Goal: Task Accomplishment & Management: Manage account settings

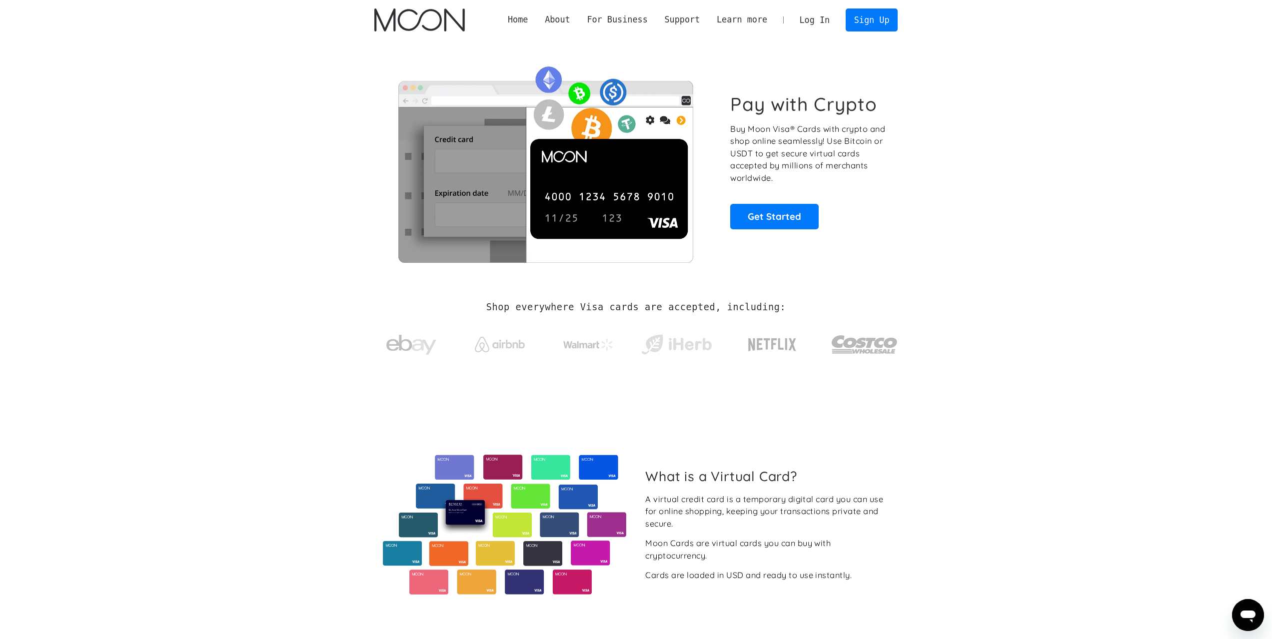
click at [816, 19] on link "Log In" at bounding box center [814, 20] width 47 height 22
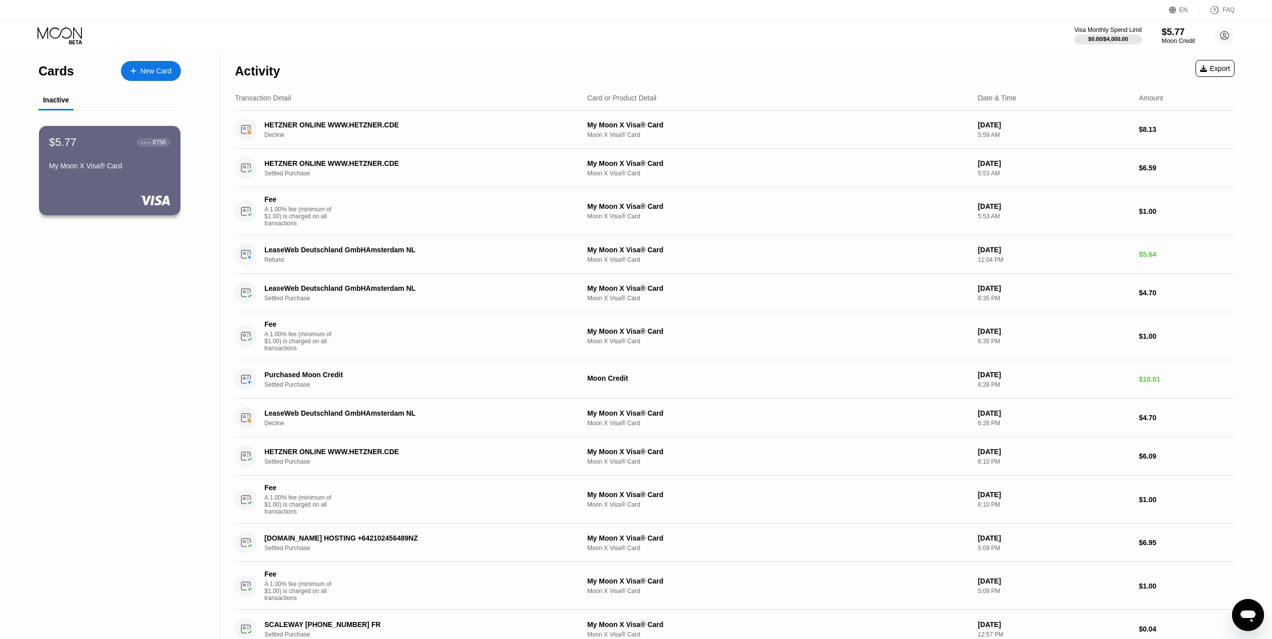
click at [1168, 39] on div "Moon Credit" at bounding box center [1177, 40] width 33 height 7
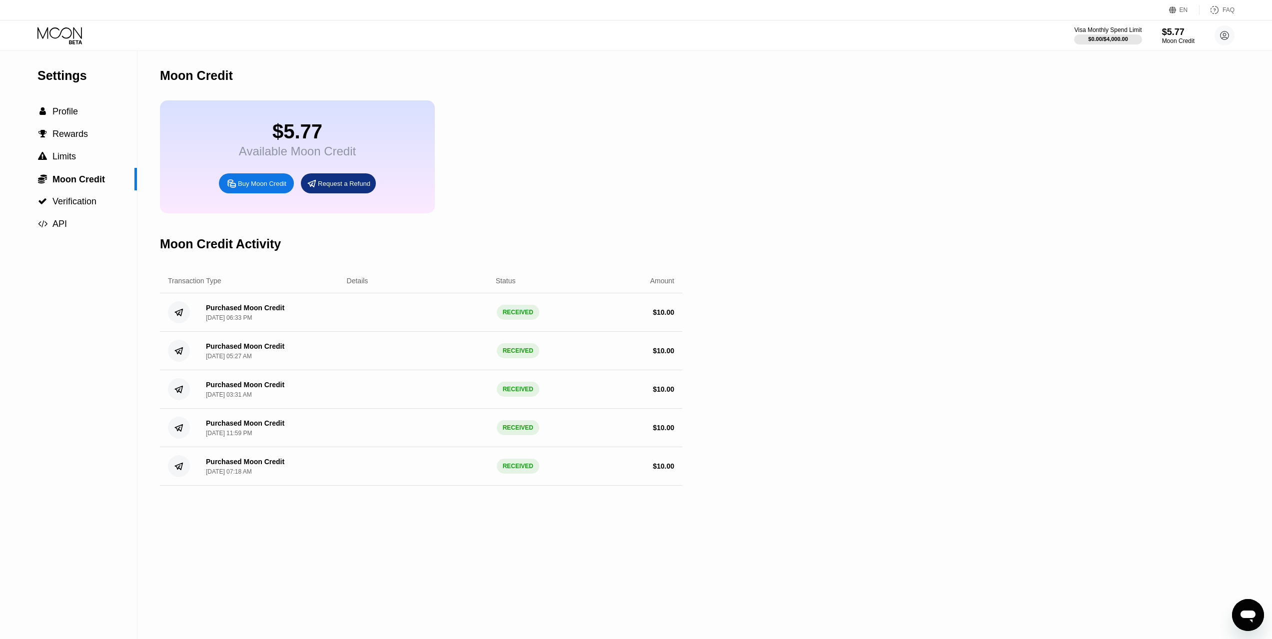
click at [1089, 40] on div "$0.00 / $4,000.00" at bounding box center [1108, 39] width 40 height 6
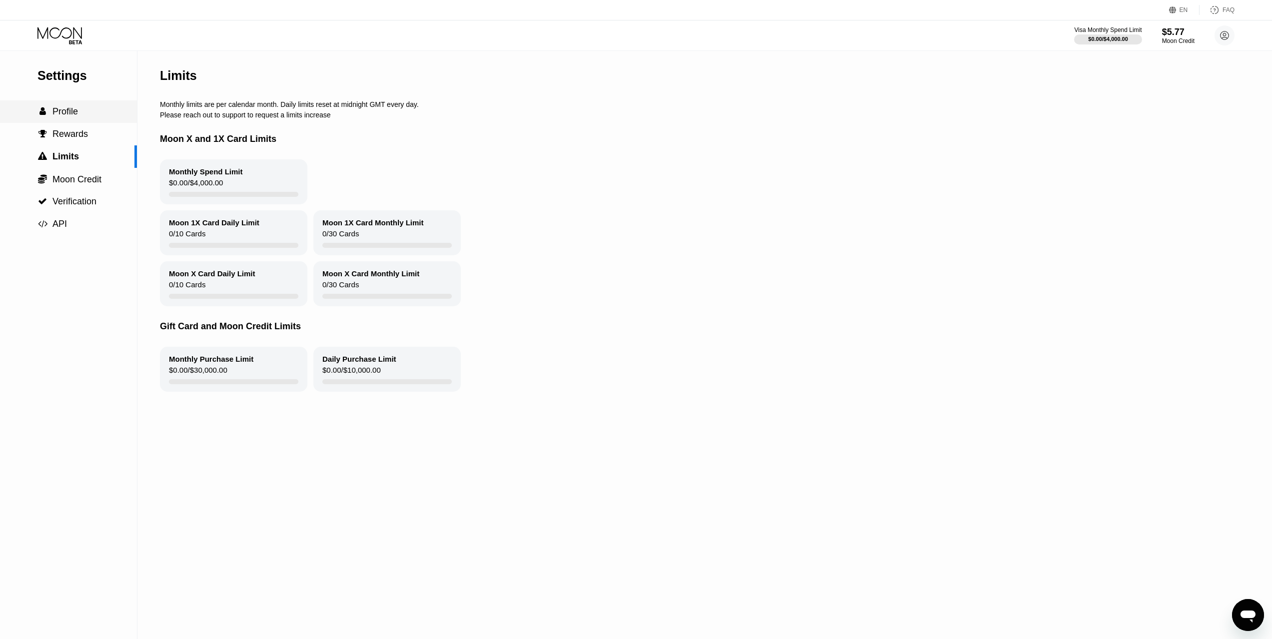
click at [81, 114] on div " Profile" at bounding box center [68, 111] width 137 height 10
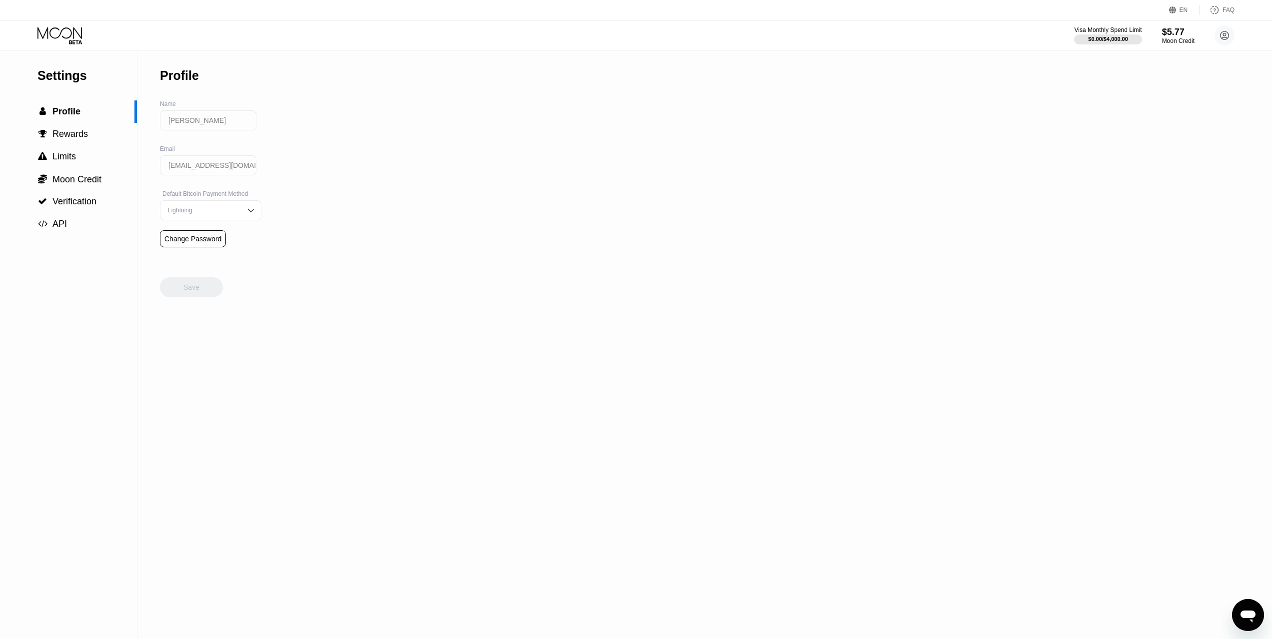
click at [1217, 39] on circle at bounding box center [1224, 35] width 20 height 20
click at [1165, 70] on div "Sina Ghaneei sinaghaneeibegula@gmail.com  Home Settings Support Careers About …" at bounding box center [1179, 154] width 125 height 212
click at [1167, 38] on div "Moon Credit" at bounding box center [1177, 40] width 33 height 7
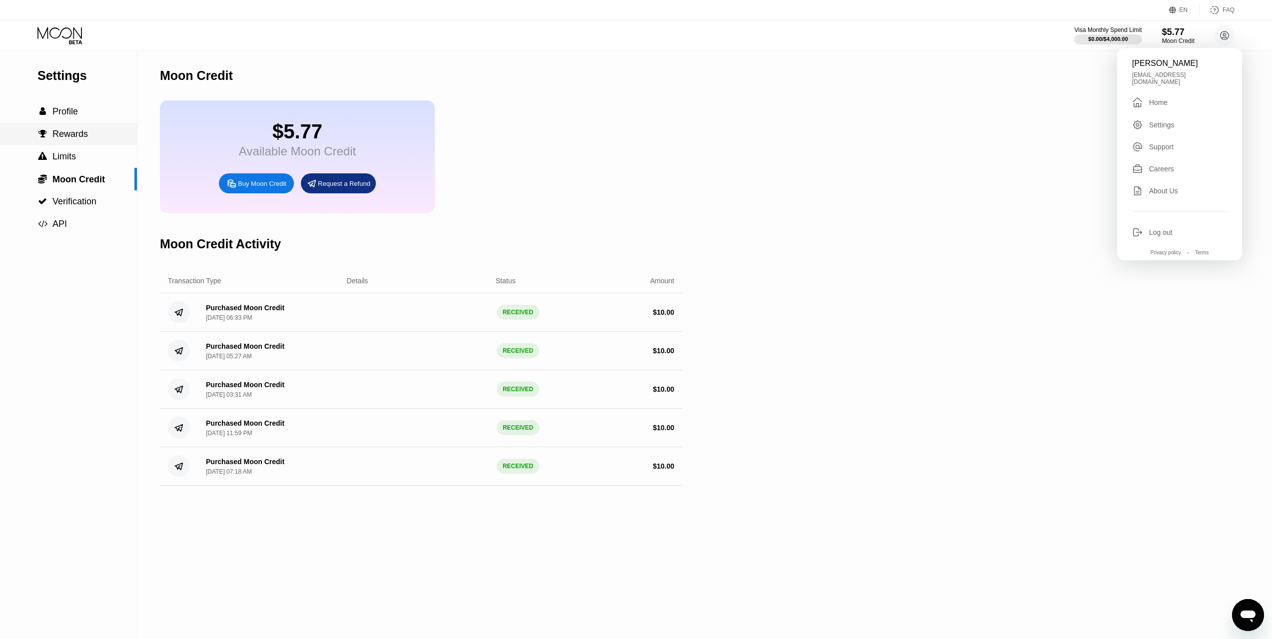
click at [100, 139] on div " Rewards" at bounding box center [68, 134] width 137 height 10
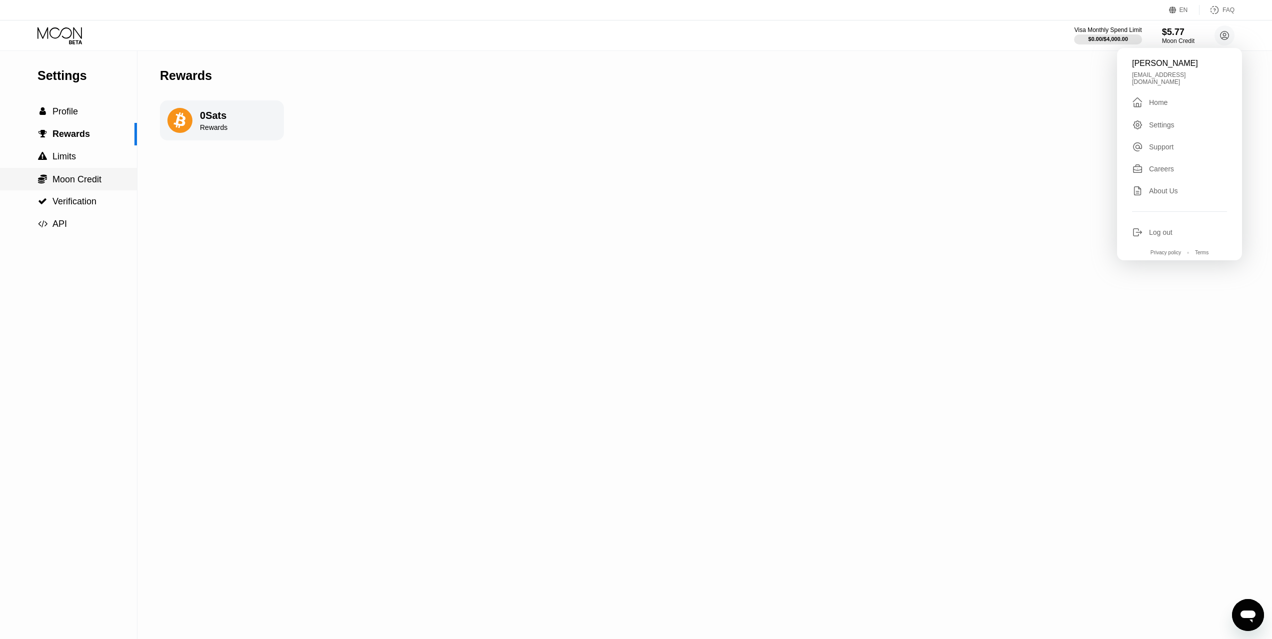
click at [81, 177] on span "Moon Credit" at bounding box center [76, 179] width 49 height 10
click at [0, 0] on div " Limits" at bounding box center [0, 0] width 0 height 0
click at [77, 116] on span "Profile" at bounding box center [64, 111] width 25 height 10
click at [96, 199] on span "Verification" at bounding box center [74, 201] width 44 height 10
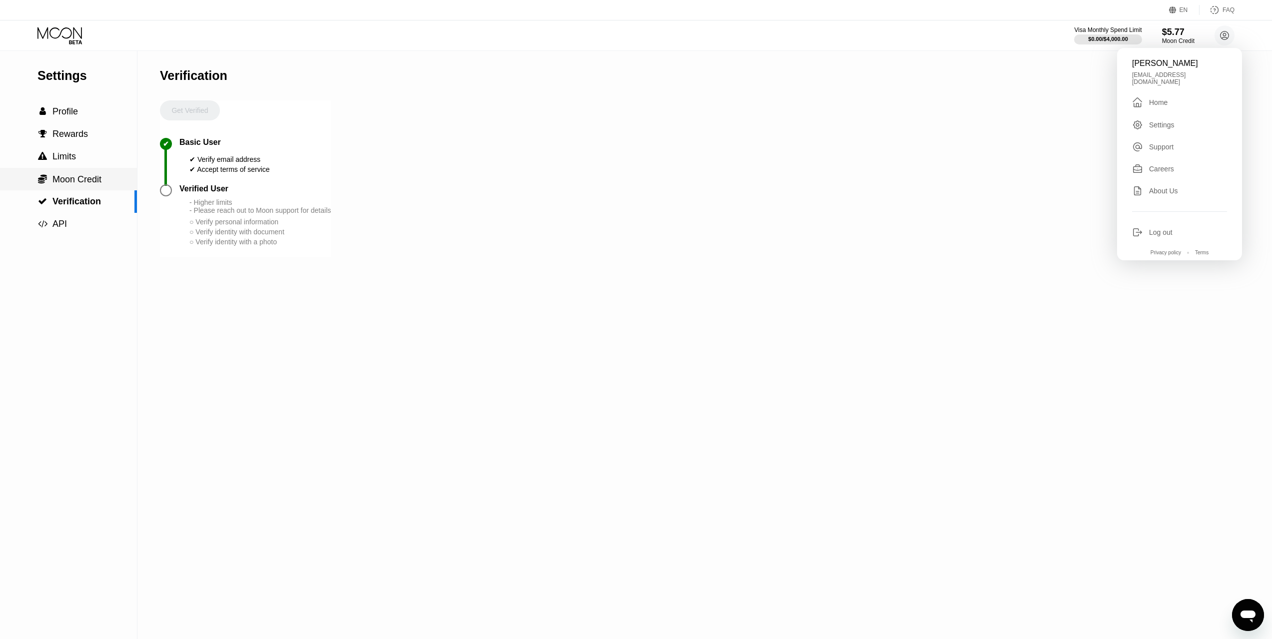
click at [81, 170] on div " Moon Credit" at bounding box center [68, 179] width 137 height 22
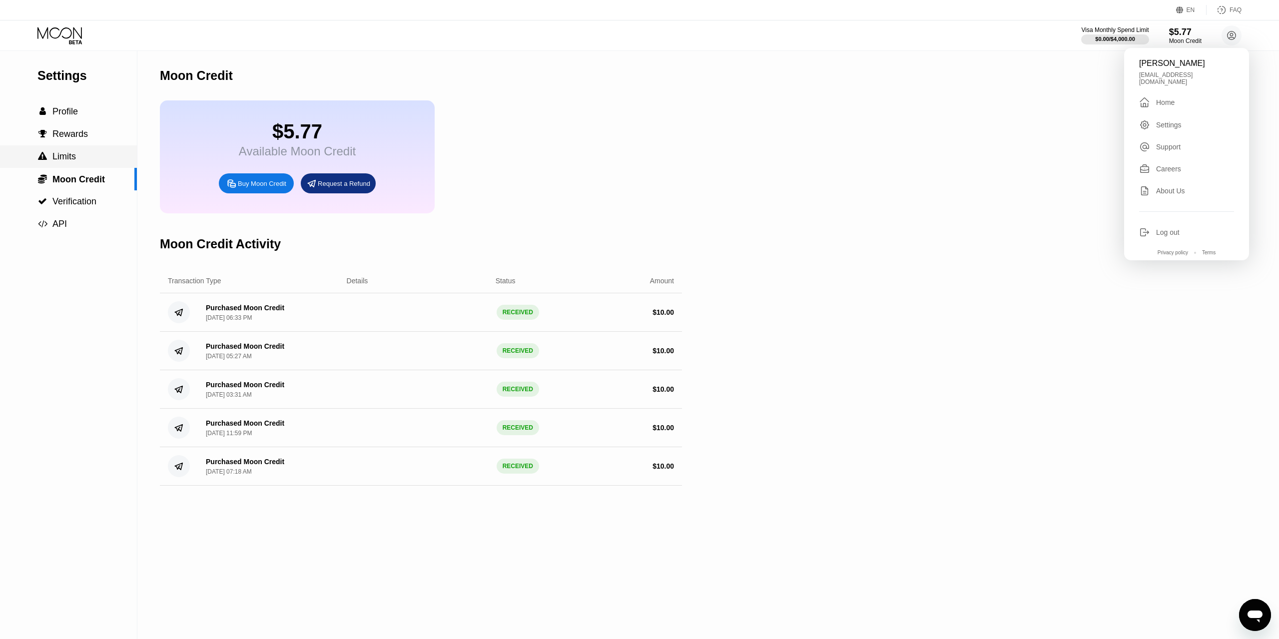
click at [80, 158] on div " Limits" at bounding box center [68, 156] width 137 height 10
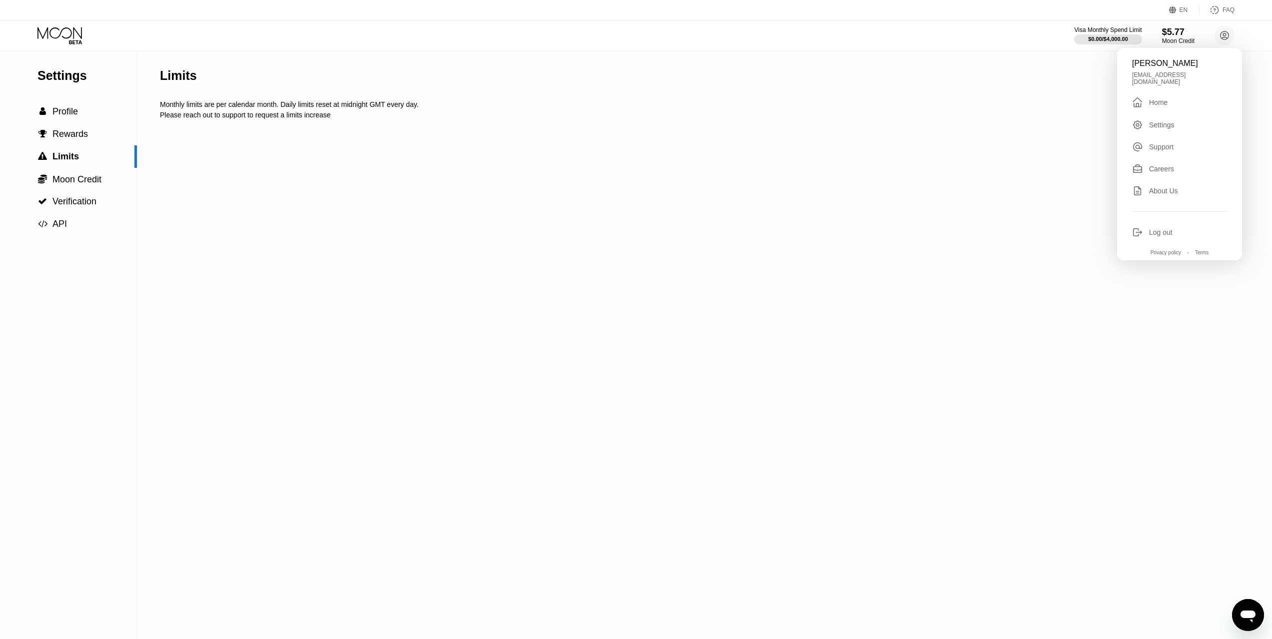
click at [250, 117] on div "Please reach out to support to request a limits increase" at bounding box center [668, 115] width 1017 height 8
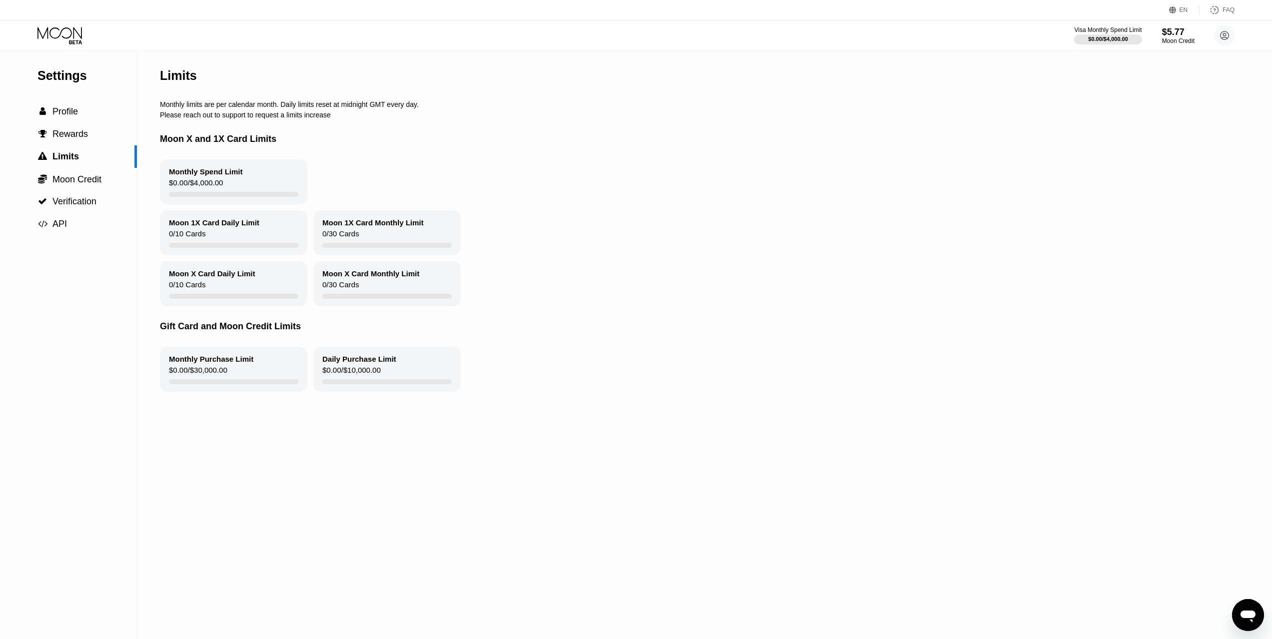
click at [447, 190] on div "Monthly Spend Limit $0.00 / $4,000.00" at bounding box center [668, 181] width 1017 height 45
click at [64, 70] on div "Settings" at bounding box center [86, 75] width 99 height 14
click at [45, 227] on span "" at bounding box center [42, 223] width 9 height 9
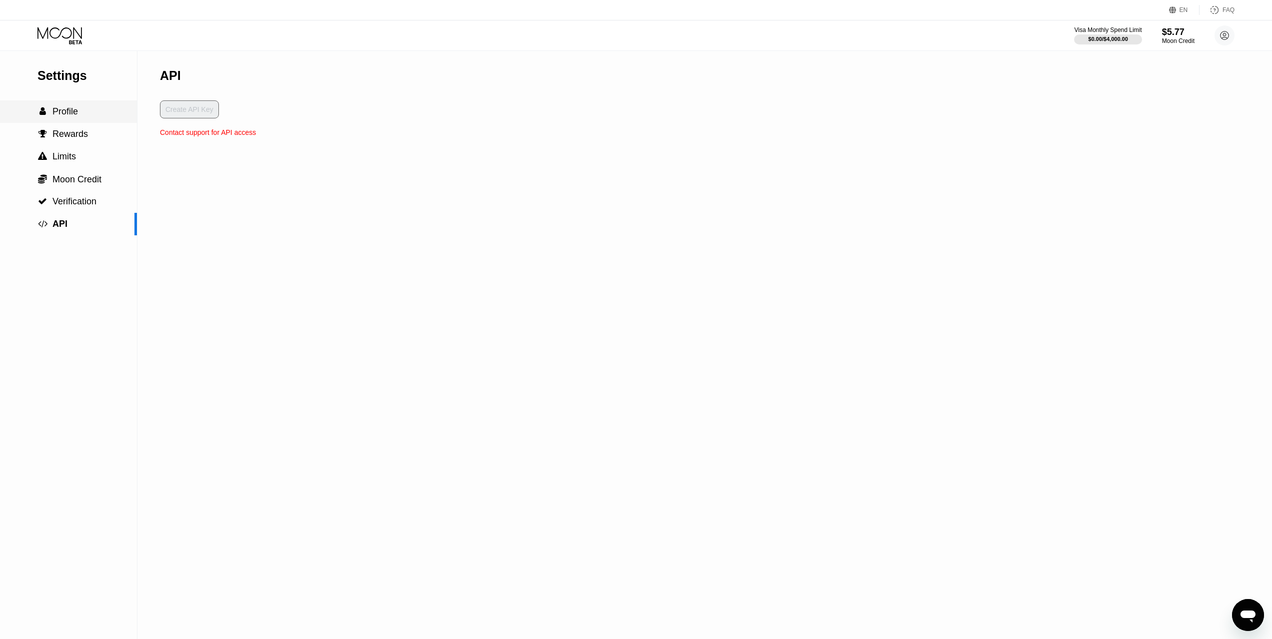
click at [62, 116] on span "Profile" at bounding box center [64, 111] width 25 height 10
click at [1122, 44] on div at bounding box center [1107, 39] width 69 height 10
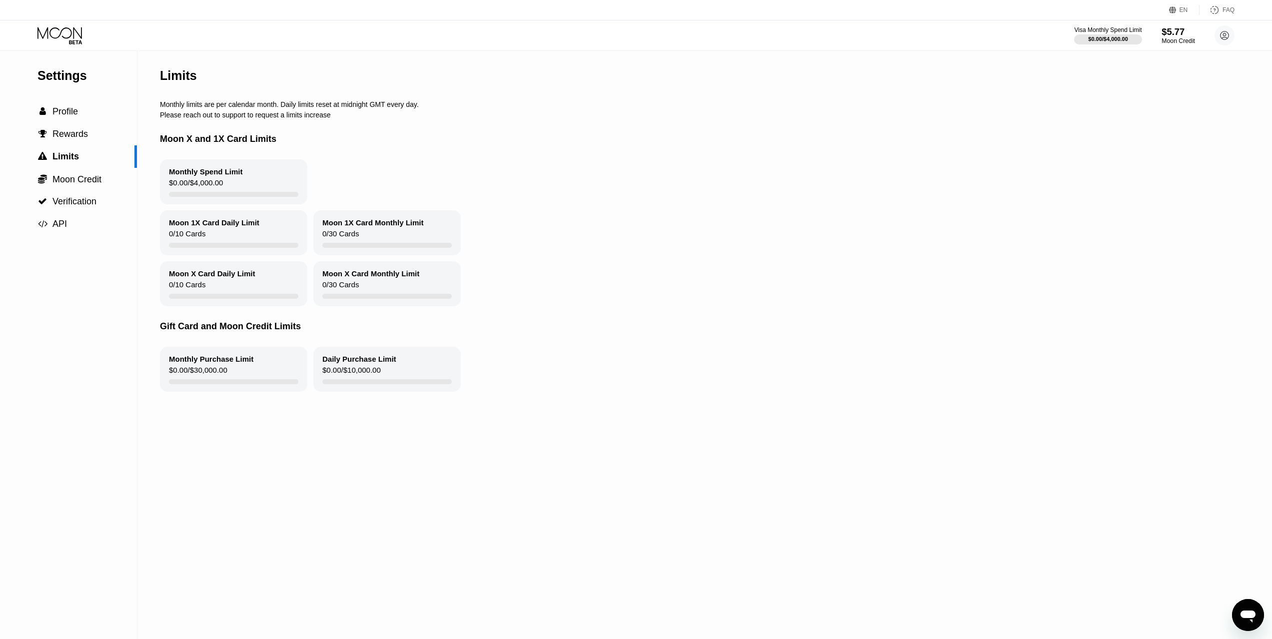
click at [1198, 39] on div "Visa Monthly Spend Limit $0.00 / $4,000.00 $5.77 Moon Credit Sina Ghaneei sinag…" at bounding box center [1154, 35] width 160 height 20
click at [1182, 41] on div "Moon Credit" at bounding box center [1177, 40] width 33 height 7
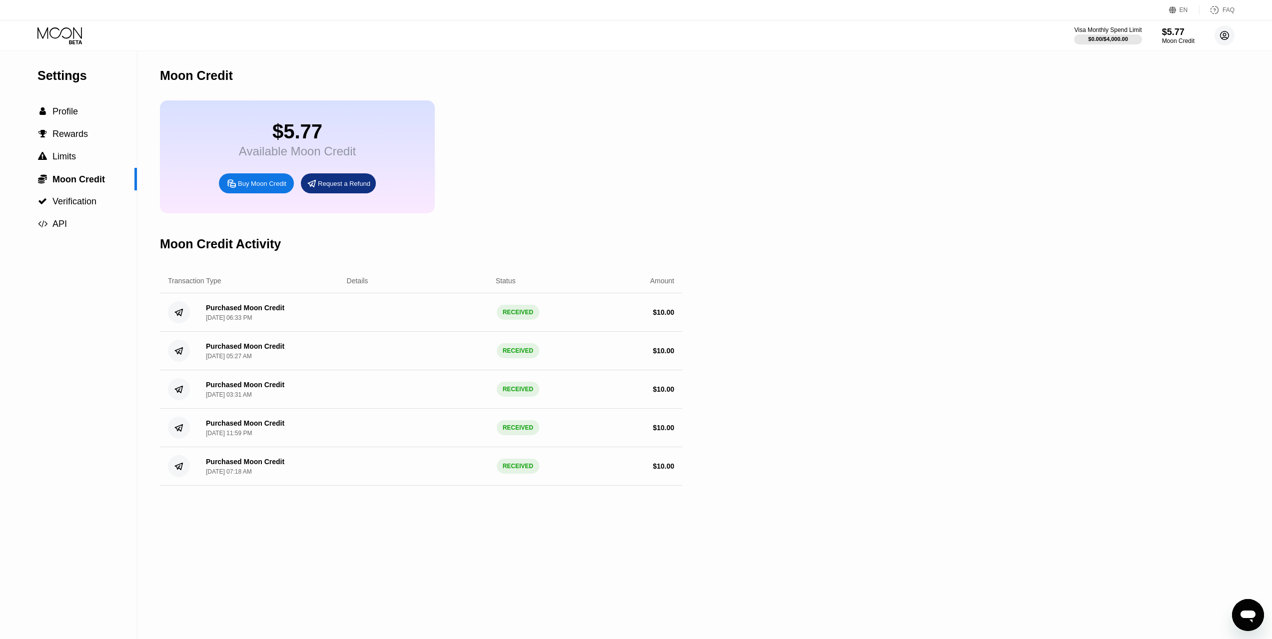
click at [1223, 40] on circle at bounding box center [1224, 35] width 20 height 20
click at [346, 47] on div "Visa Monthly Spend Limit $0.00 / $4,000.00 $5.77 Moon Credit Sina Ghaneei sinag…" at bounding box center [636, 35] width 1272 height 30
click at [81, 135] on span "Rewards" at bounding box center [69, 134] width 35 height 10
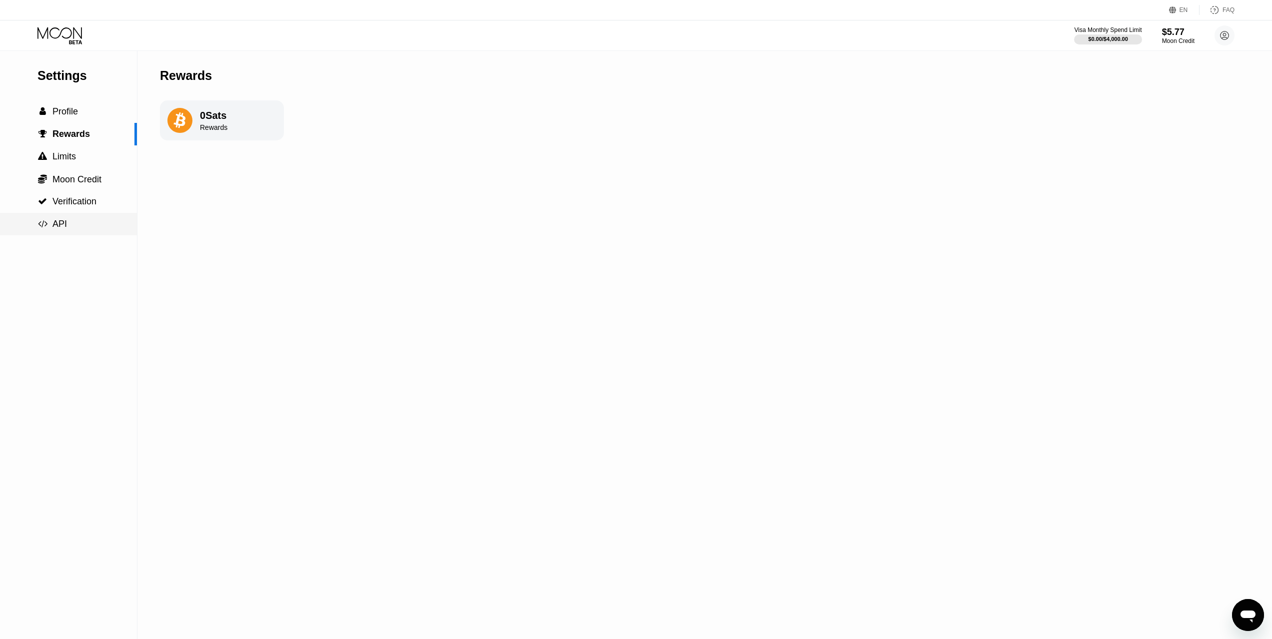
click at [72, 223] on div " API" at bounding box center [68, 224] width 137 height 10
click at [74, 155] on span "Limits" at bounding box center [63, 156] width 23 height 10
click at [73, 123] on div " Profile" at bounding box center [68, 111] width 137 height 22
click at [1106, 48] on div "Visa Monthly Spend Limit $0.00 / $4,000.00 $5.77 Moon Credit Sina Ghaneei sinag…" at bounding box center [636, 35] width 1272 height 30
click at [1110, 38] on div "$0.00 / $4,000.00" at bounding box center [1107, 39] width 40 height 6
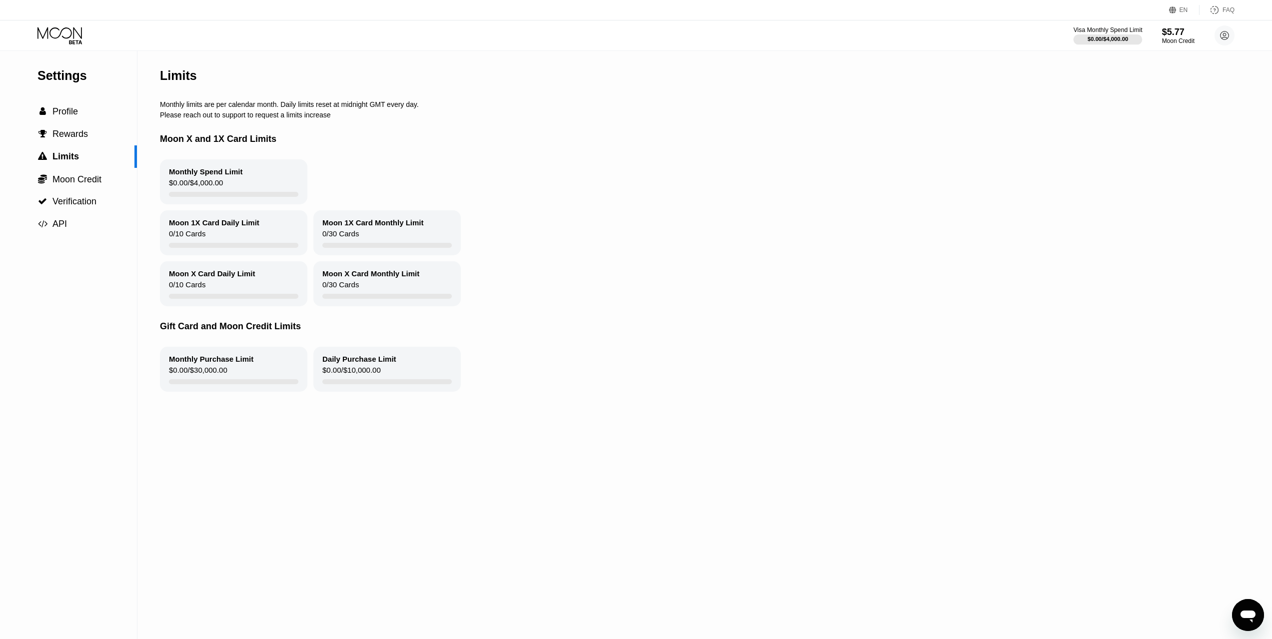
click at [1110, 38] on div "$0.00 / $4,000.00" at bounding box center [1107, 39] width 40 height 6
click at [1198, 38] on div "Visa Monthly Spend Limit $0.00 / $4,000.00 $5.77 Moon Credit Sina Ghaneei sinag…" at bounding box center [1154, 35] width 160 height 20
click at [1171, 39] on div "Moon Credit" at bounding box center [1177, 40] width 33 height 7
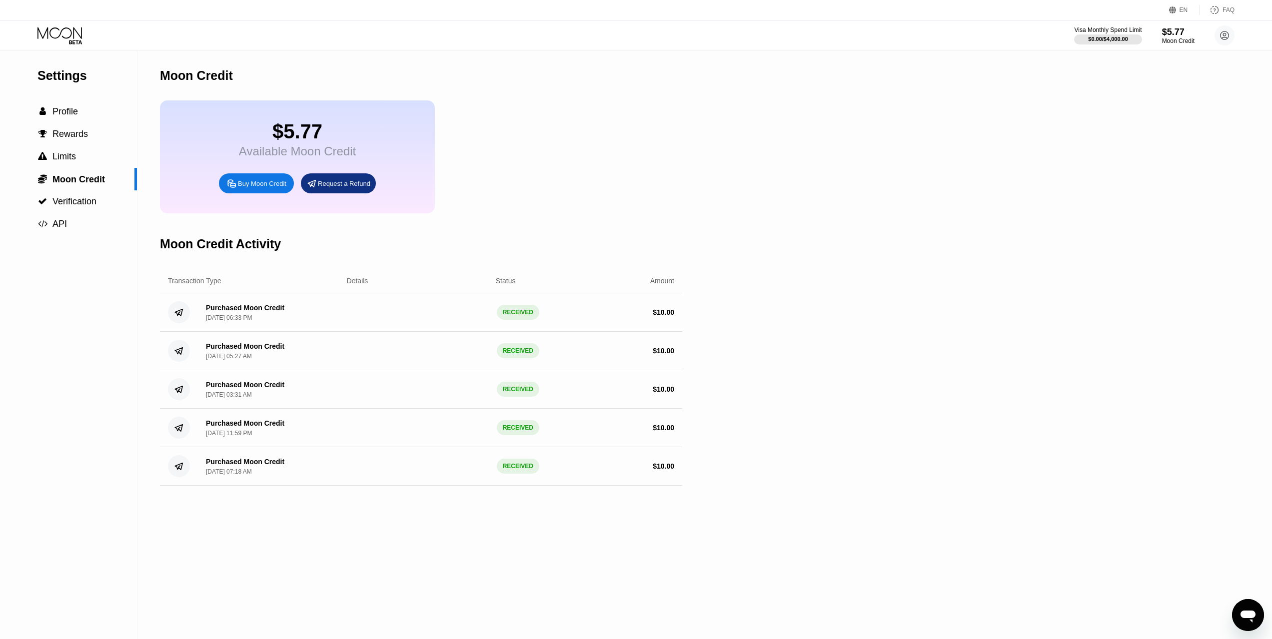
click at [407, 320] on div "Purchased Moon Credit Jul 6, 2025, 06:33 PM RECEIVED $ 10.00" at bounding box center [421, 312] width 522 height 38
click at [235, 321] on div "Purchased Moon Credit Jul 6, 2025, 06:33 PM" at bounding box center [245, 312] width 78 height 17
click at [194, 321] on div "Purchased Moon Credit Jul 6, 2025, 06:33 PM RECEIVED $ 10.00" at bounding box center [421, 312] width 522 height 38
click at [1227, 40] on circle at bounding box center [1224, 35] width 20 height 20
click at [1157, 107] on div "Sina Ghaneei sinaghaneeibegula@gmail.com  Home Settings Support Careers About …" at bounding box center [1179, 154] width 125 height 212
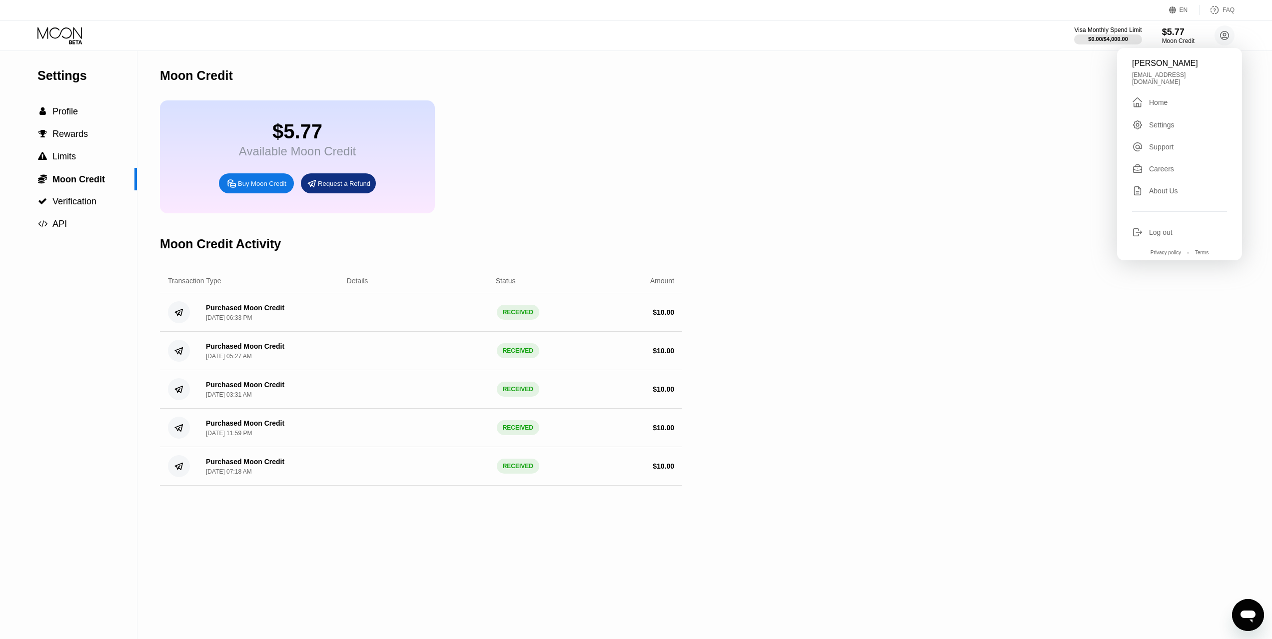
click at [1158, 103] on div " Home" at bounding box center [1179, 102] width 95 height 12
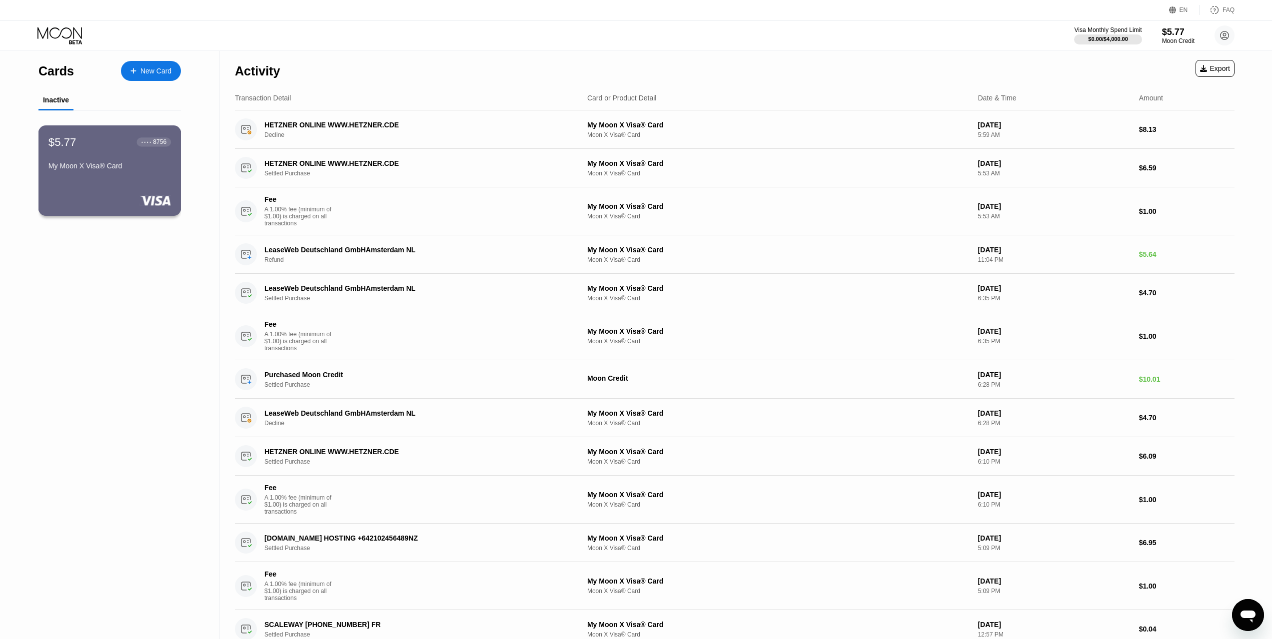
click at [122, 147] on div "$5.77 ● ● ● ● 8756" at bounding box center [109, 141] width 122 height 13
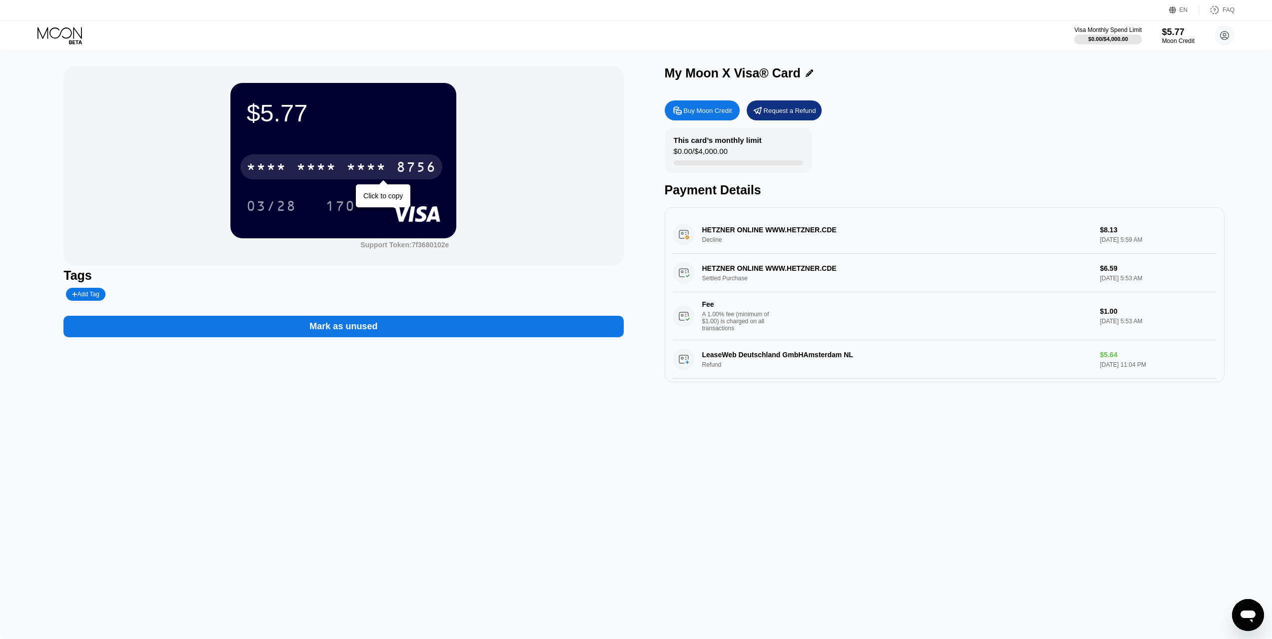
click at [363, 156] on div "* * * * * * * * * * * * 8756" at bounding box center [341, 166] width 202 height 25
click at [358, 173] on div "2827" at bounding box center [366, 168] width 40 height 16
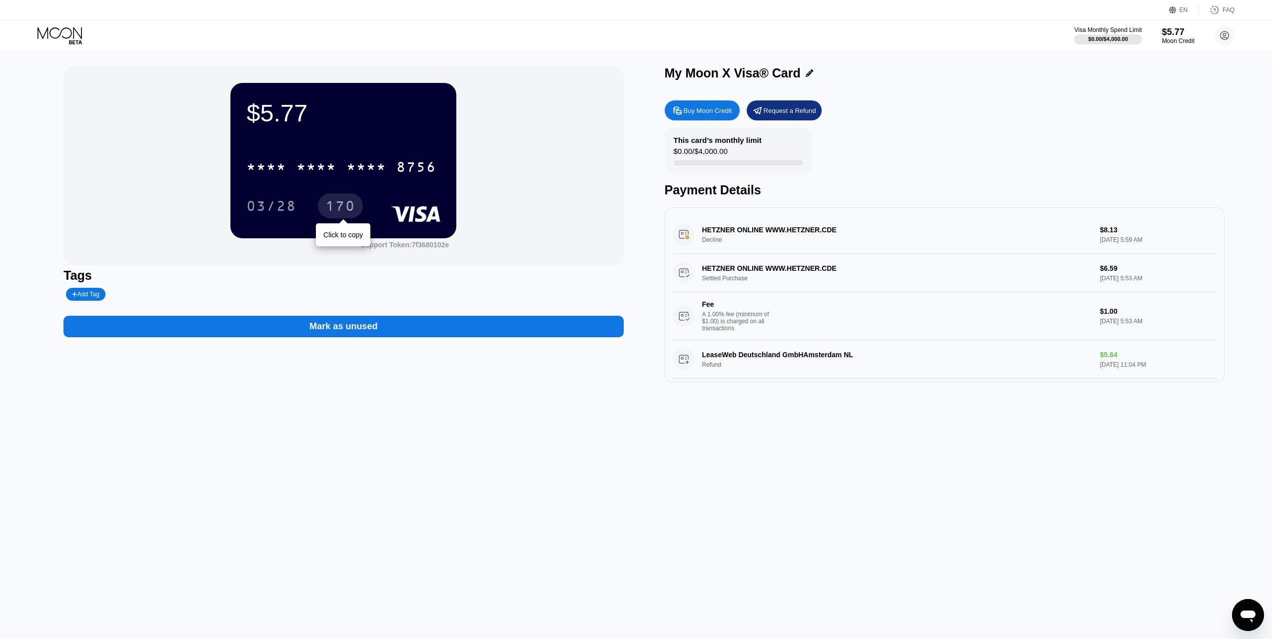
click at [294, 208] on div "03/28" at bounding box center [271, 207] width 50 height 16
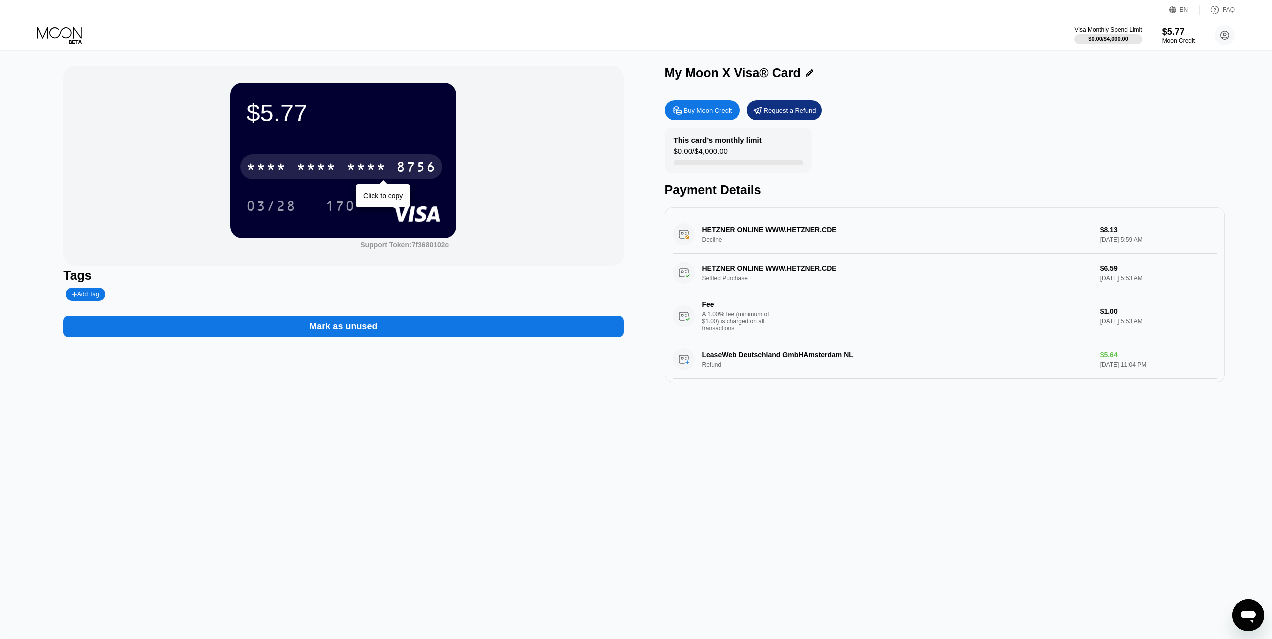
click at [381, 168] on div "* * * *" at bounding box center [366, 168] width 40 height 16
